Goal: Task Accomplishment & Management: Manage account settings

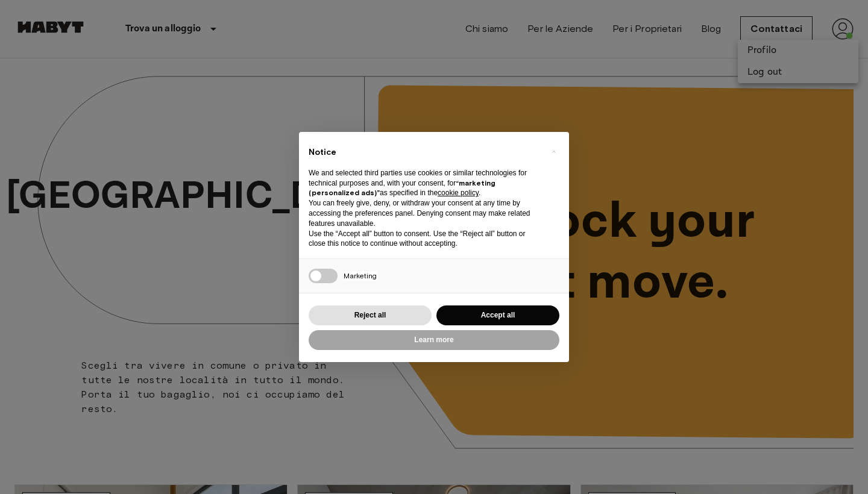
click at [673, 87] on div "× Notice We and selected third parties use cookies or similar technologies for …" at bounding box center [434, 247] width 868 height 494
click at [504, 316] on button "Accept all" at bounding box center [497, 316] width 123 height 20
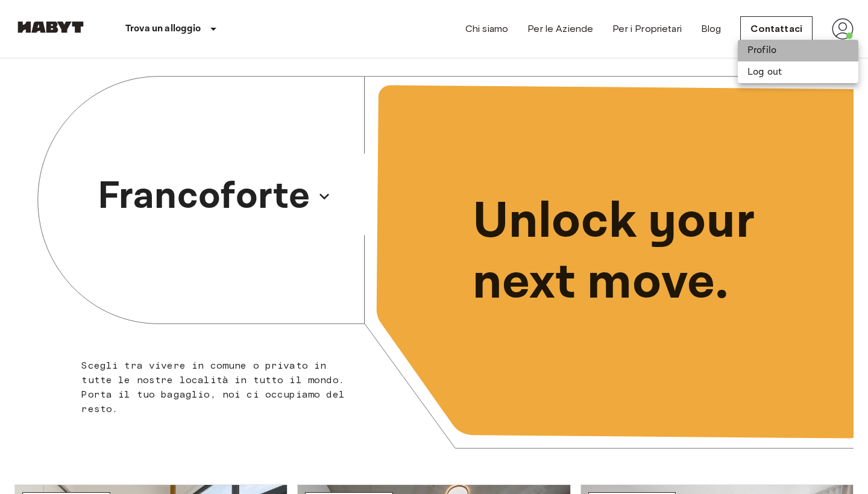
click at [774, 50] on li "Profilo" at bounding box center [798, 51] width 121 height 22
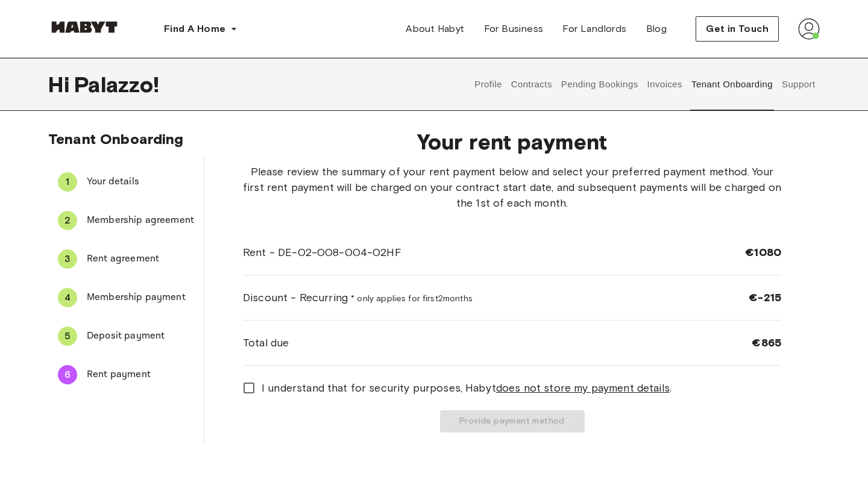
click at [800, 83] on button "Support" at bounding box center [798, 84] width 37 height 53
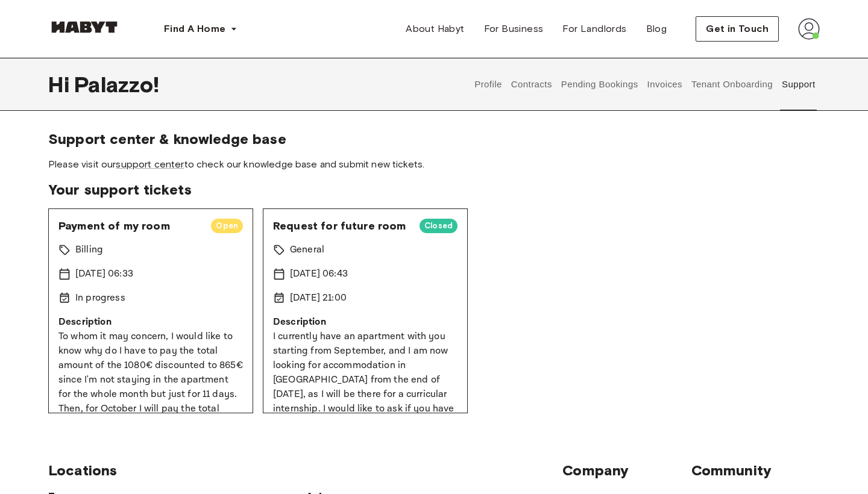
click at [489, 81] on button "Profile" at bounding box center [488, 84] width 31 height 53
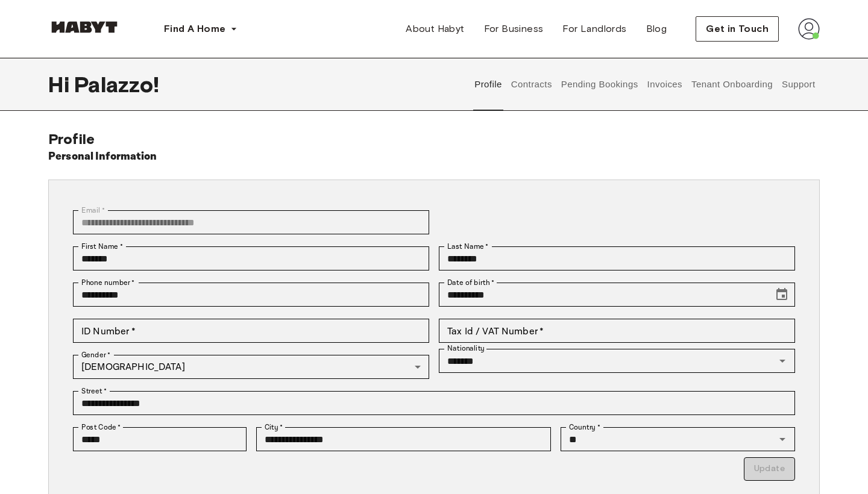
click at [535, 87] on button "Contracts" at bounding box center [531, 84] width 44 height 53
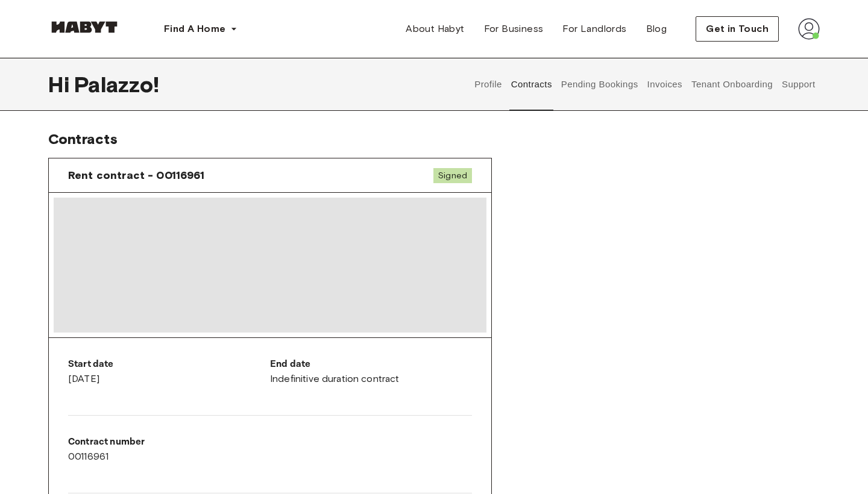
click at [587, 85] on button "Pending Bookings" at bounding box center [599, 84] width 80 height 53
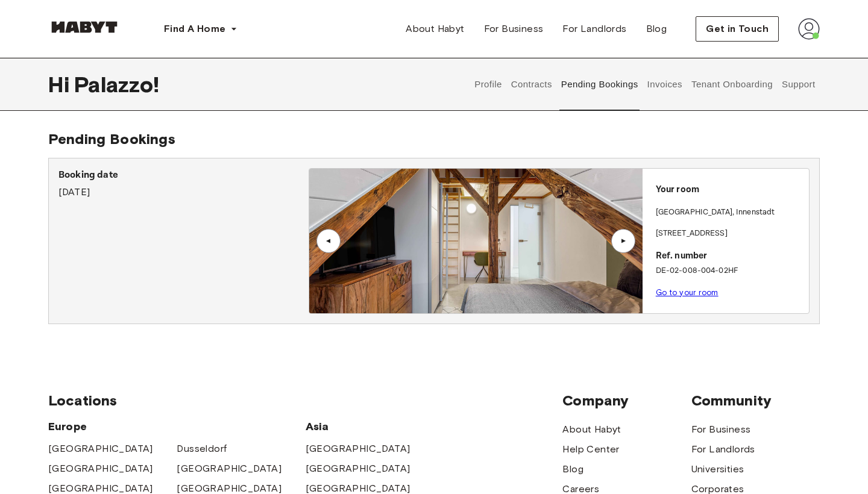
click at [673, 291] on link "Go to your room" at bounding box center [687, 292] width 63 height 9
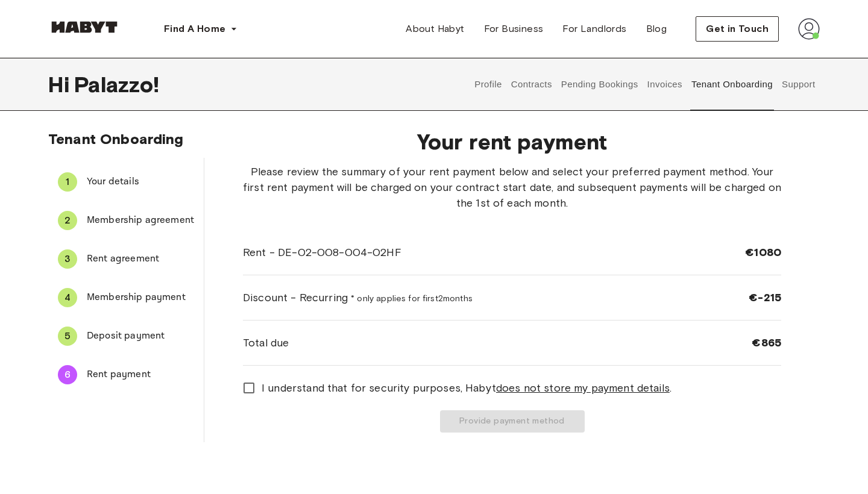
click at [670, 86] on button "Invoices" at bounding box center [664, 84] width 38 height 53
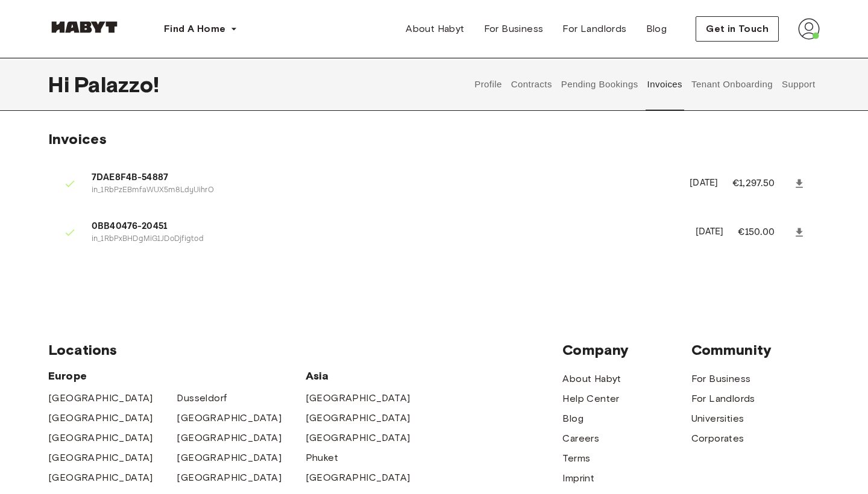
click at [784, 84] on button "Support" at bounding box center [798, 84] width 37 height 53
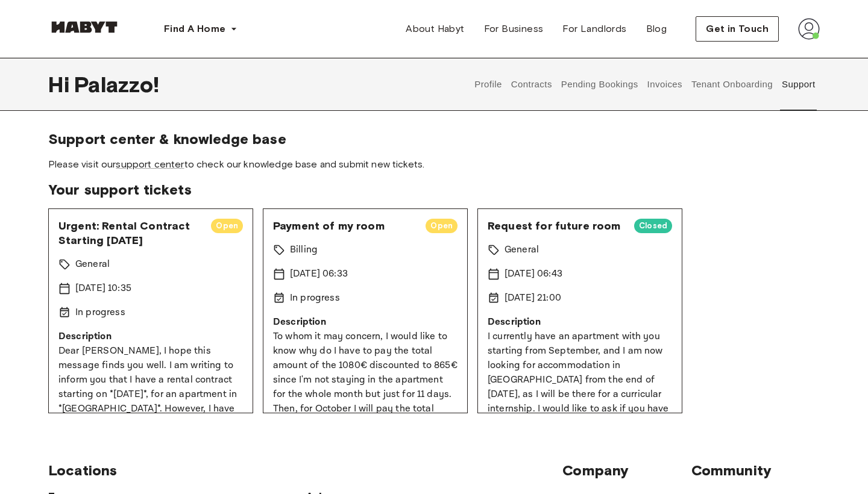
click at [718, 81] on button "Tenant Onboarding" at bounding box center [732, 84] width 84 height 53
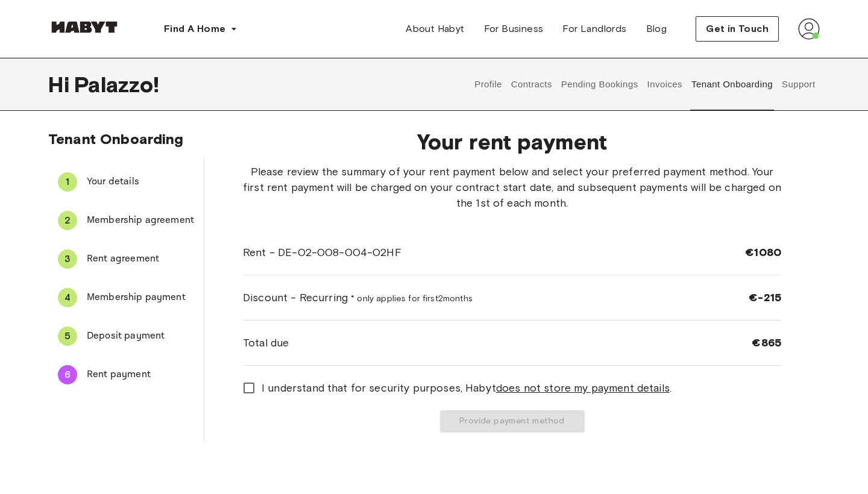
click at [658, 76] on button "Invoices" at bounding box center [664, 84] width 38 height 53
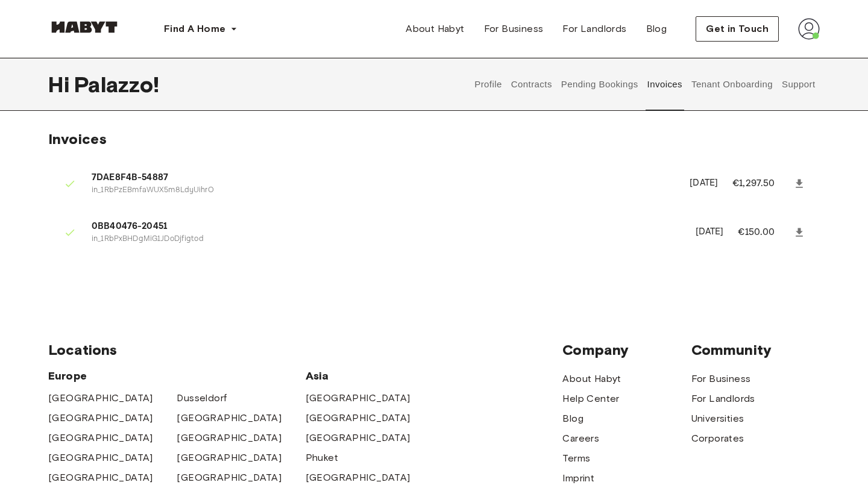
click at [618, 85] on button "Pending Bookings" at bounding box center [599, 84] width 80 height 53
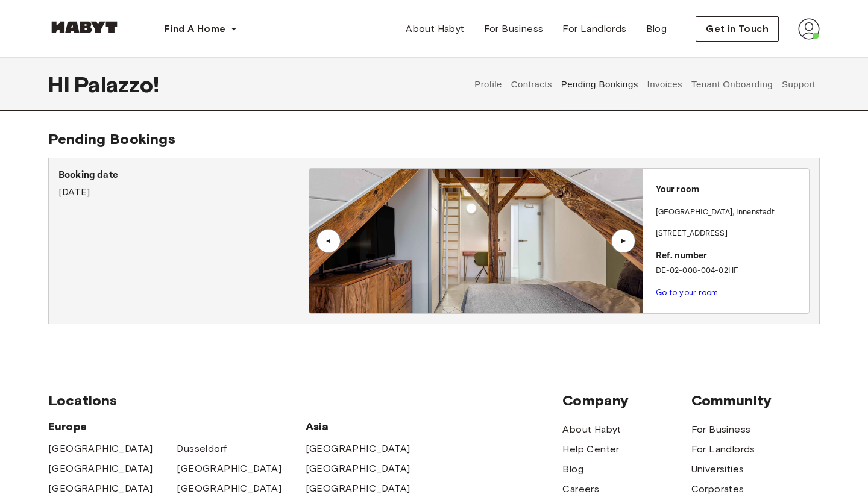
click at [536, 78] on button "Contracts" at bounding box center [531, 84] width 44 height 53
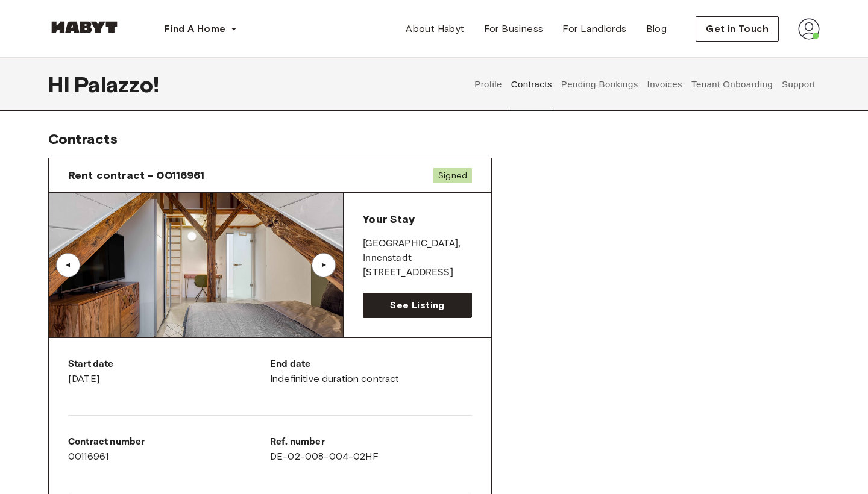
click at [477, 86] on button "Profile" at bounding box center [488, 84] width 31 height 53
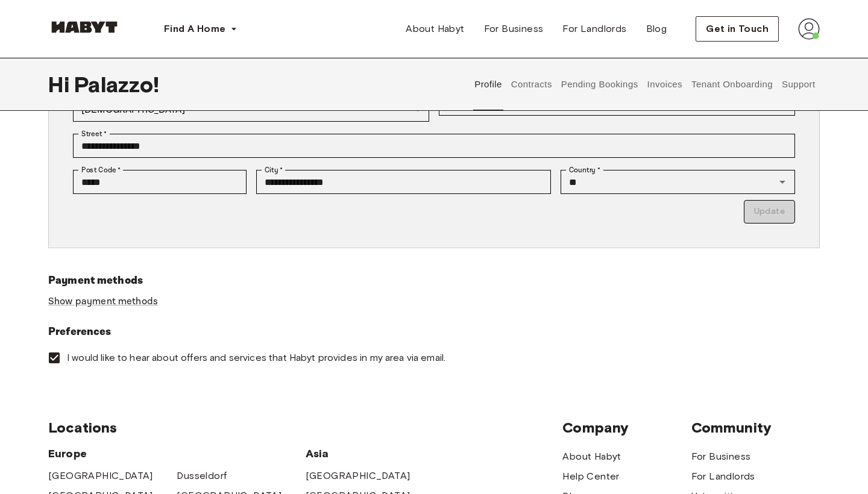
scroll to position [260, 0]
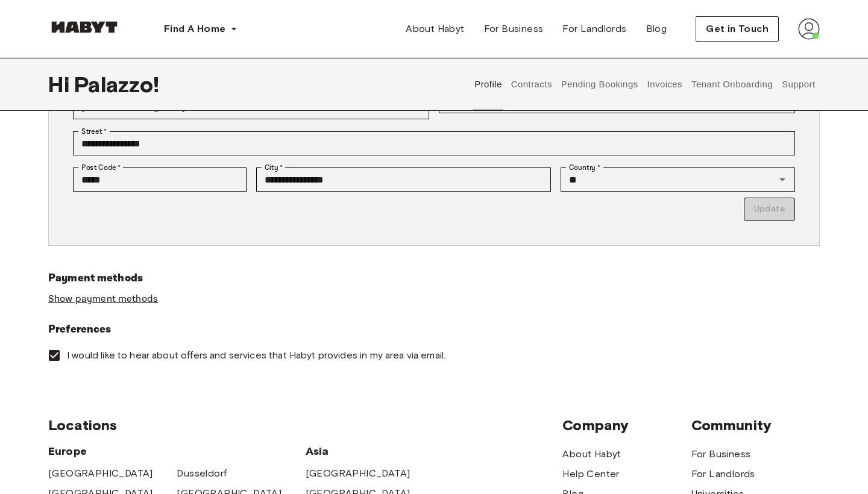
click at [121, 300] on link "Show payment methods" at bounding box center [103, 299] width 110 height 13
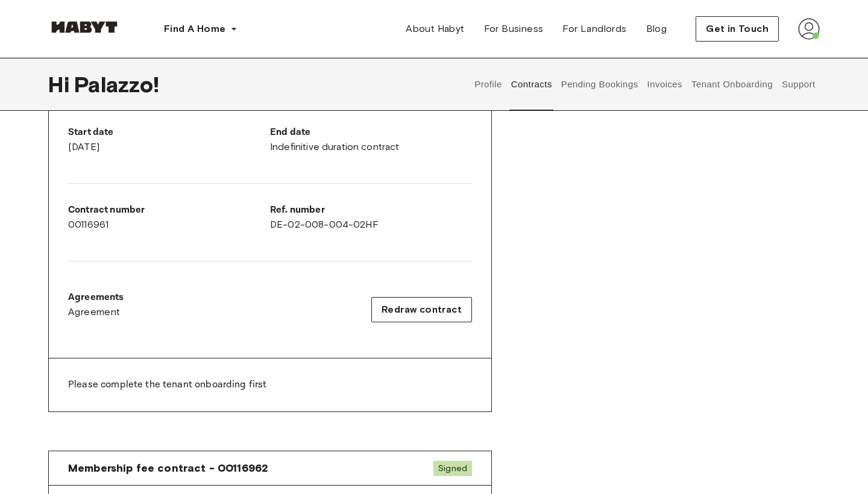
scroll to position [260, 0]
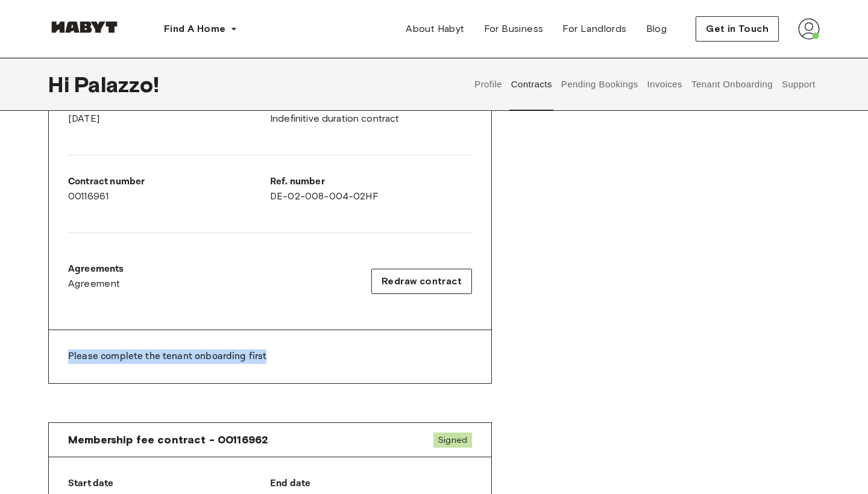
drag, startPoint x: 272, startPoint y: 360, endPoint x: 64, endPoint y: 354, distance: 207.4
click at [64, 354] on div "Please complete the tenant onboarding first" at bounding box center [270, 356] width 442 height 53
copy p "Please complete the tenant onboarding first"
click at [518, 249] on div "Rent contract - 00116961 Signed ▲ ▲ Your Stay MUNICH , Innenstadt Frauenstraße …" at bounding box center [433, 150] width 771 height 525
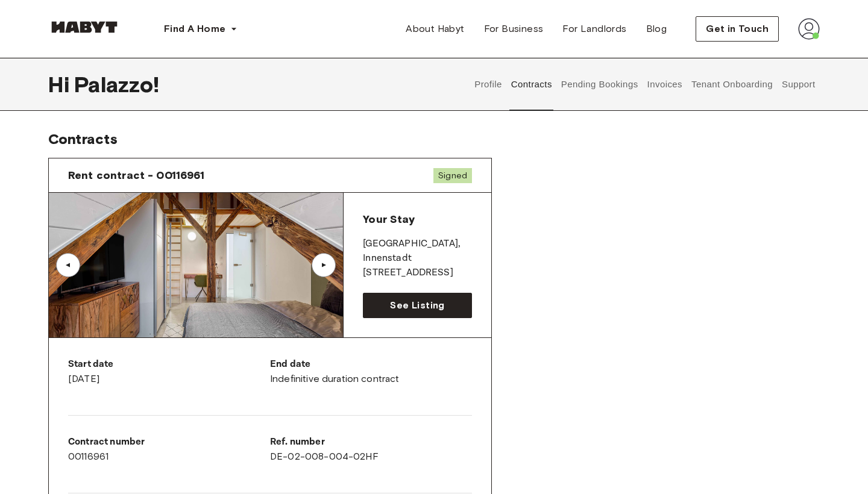
scroll to position [0, 0]
click at [457, 172] on span "Signed" at bounding box center [452, 175] width 39 height 15
click at [588, 90] on button "Pending Bookings" at bounding box center [599, 84] width 80 height 53
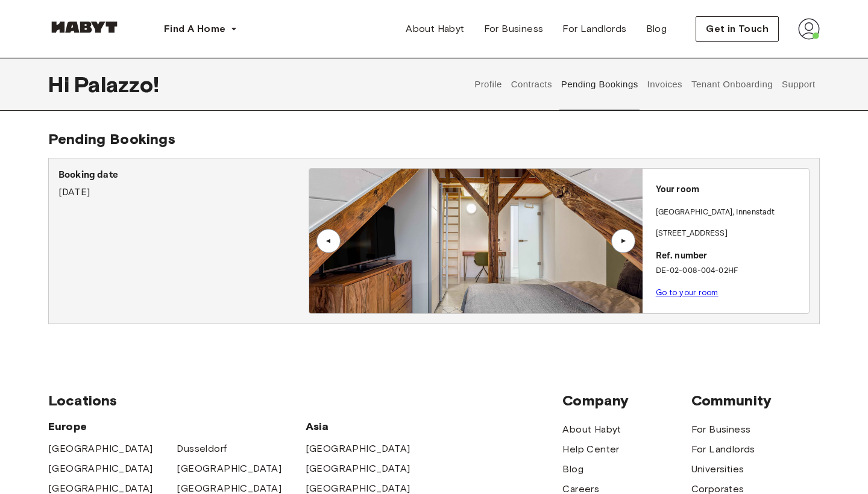
click at [668, 79] on button "Invoices" at bounding box center [664, 84] width 38 height 53
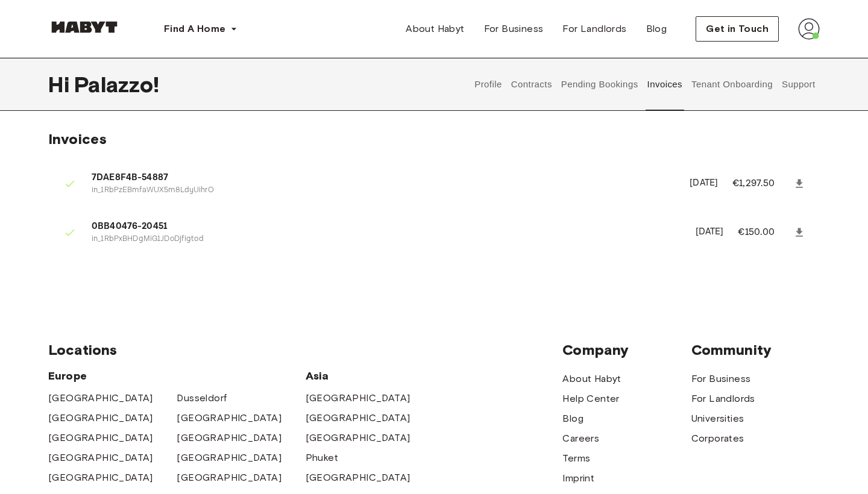
click at [729, 85] on button "Tenant Onboarding" at bounding box center [732, 84] width 84 height 53
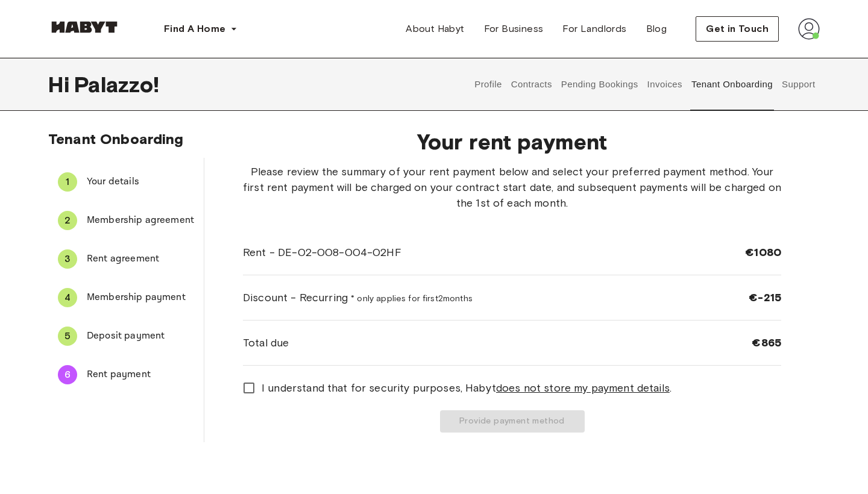
click at [796, 86] on button "Support" at bounding box center [798, 84] width 37 height 53
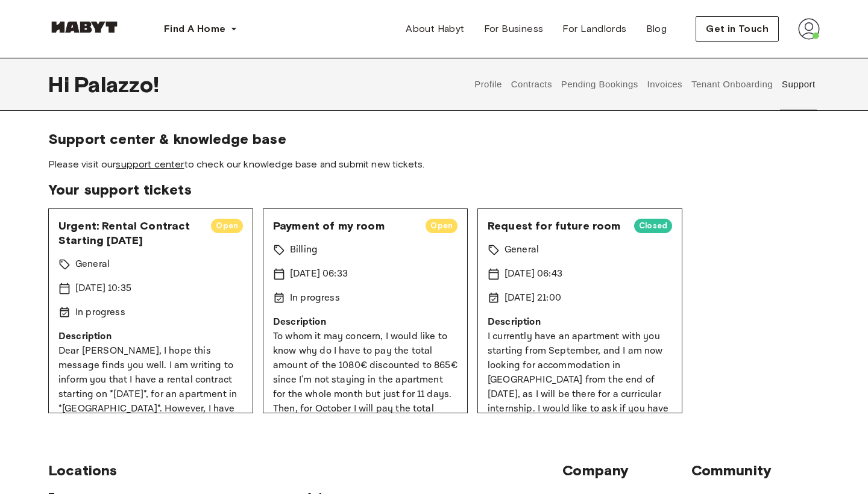
click at [155, 165] on link "support center" at bounding box center [150, 164] width 68 height 11
